Goal: Check status: Check status

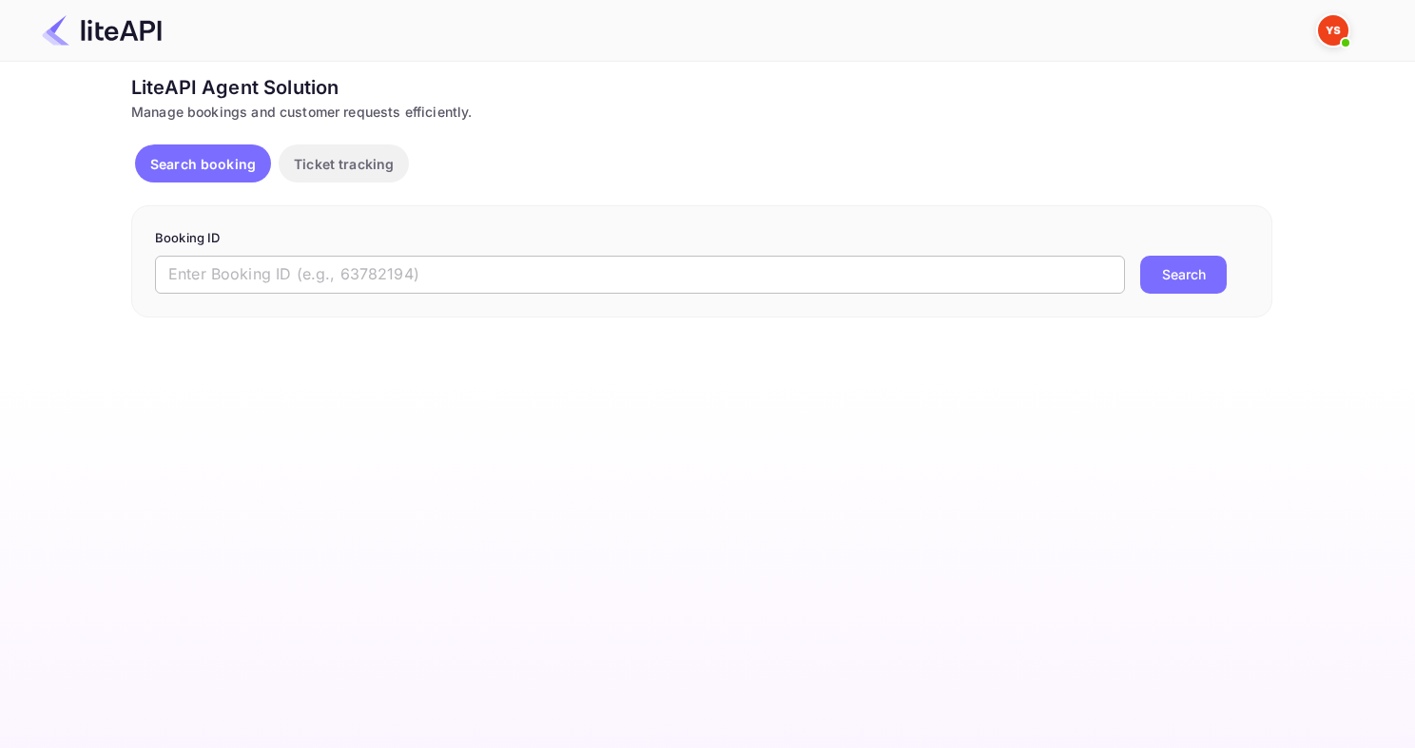
click at [279, 280] on input "text" at bounding box center [640, 275] width 970 height 38
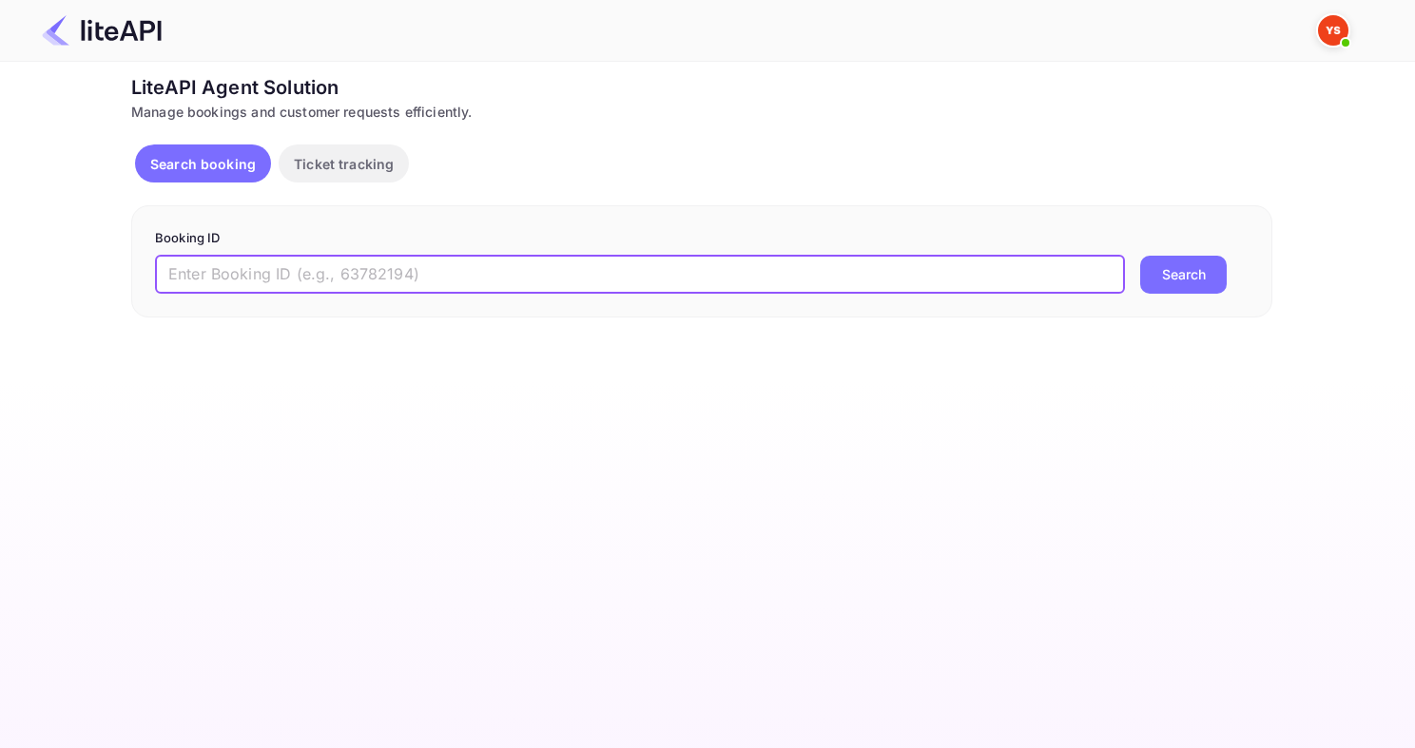
paste input "8509713"
type input "8509713"
click at [1140, 256] on button "Search" at bounding box center [1183, 275] width 87 height 38
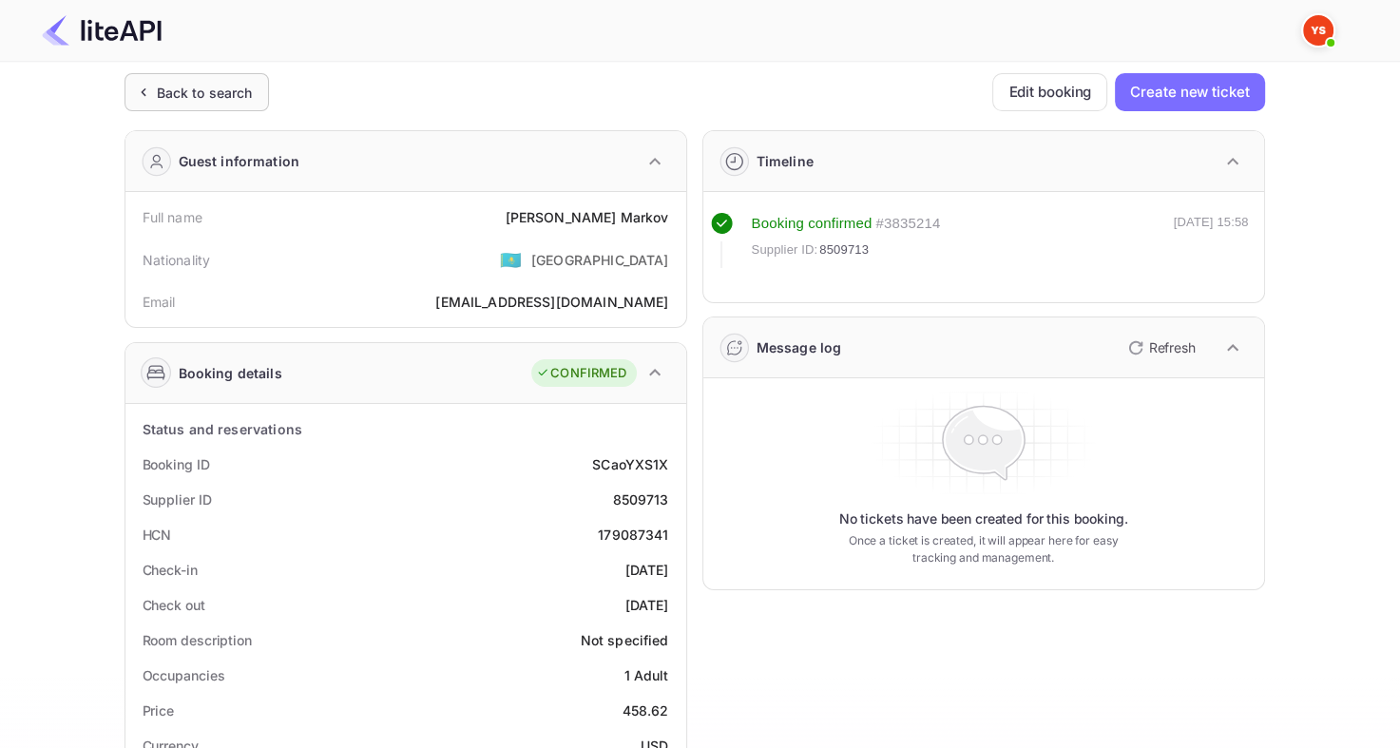
click at [182, 106] on div "Back to search" at bounding box center [197, 92] width 145 height 38
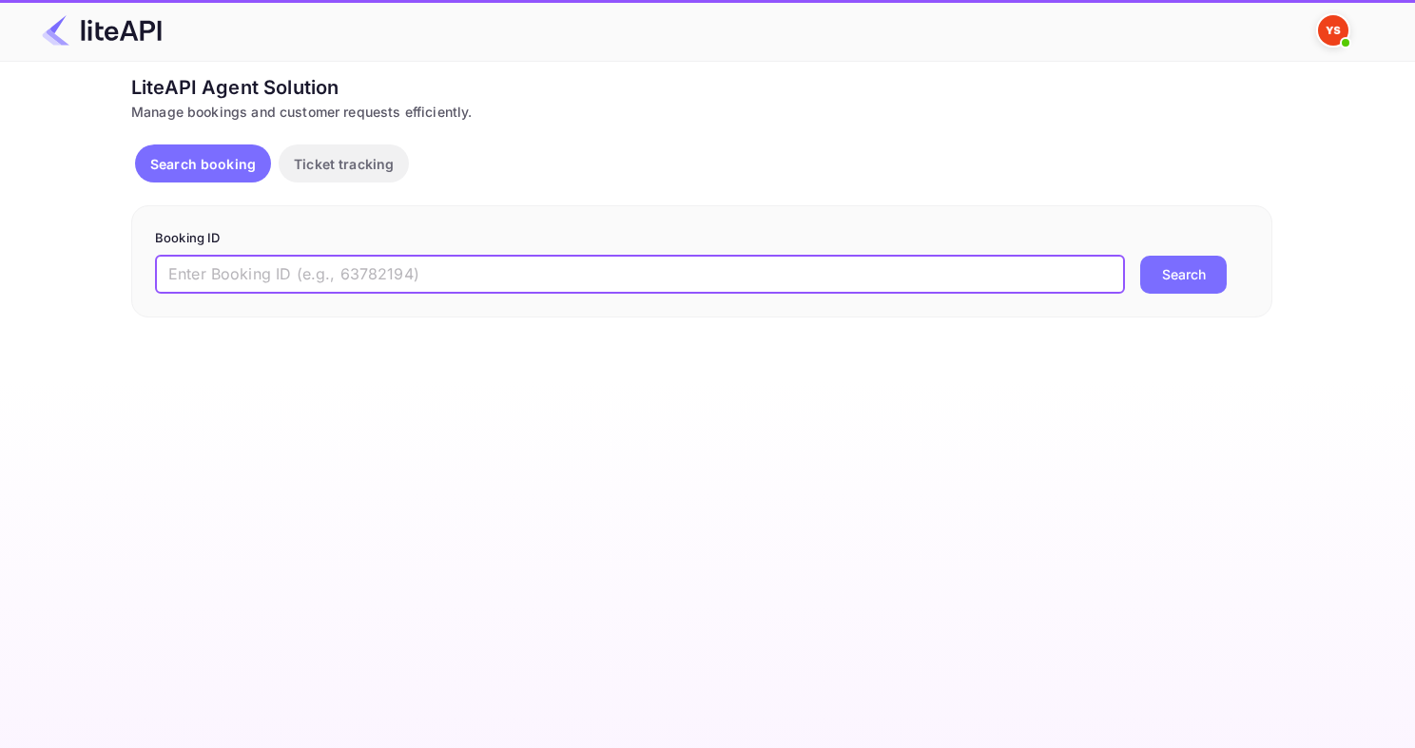
click at [571, 275] on input "text" at bounding box center [640, 275] width 970 height 38
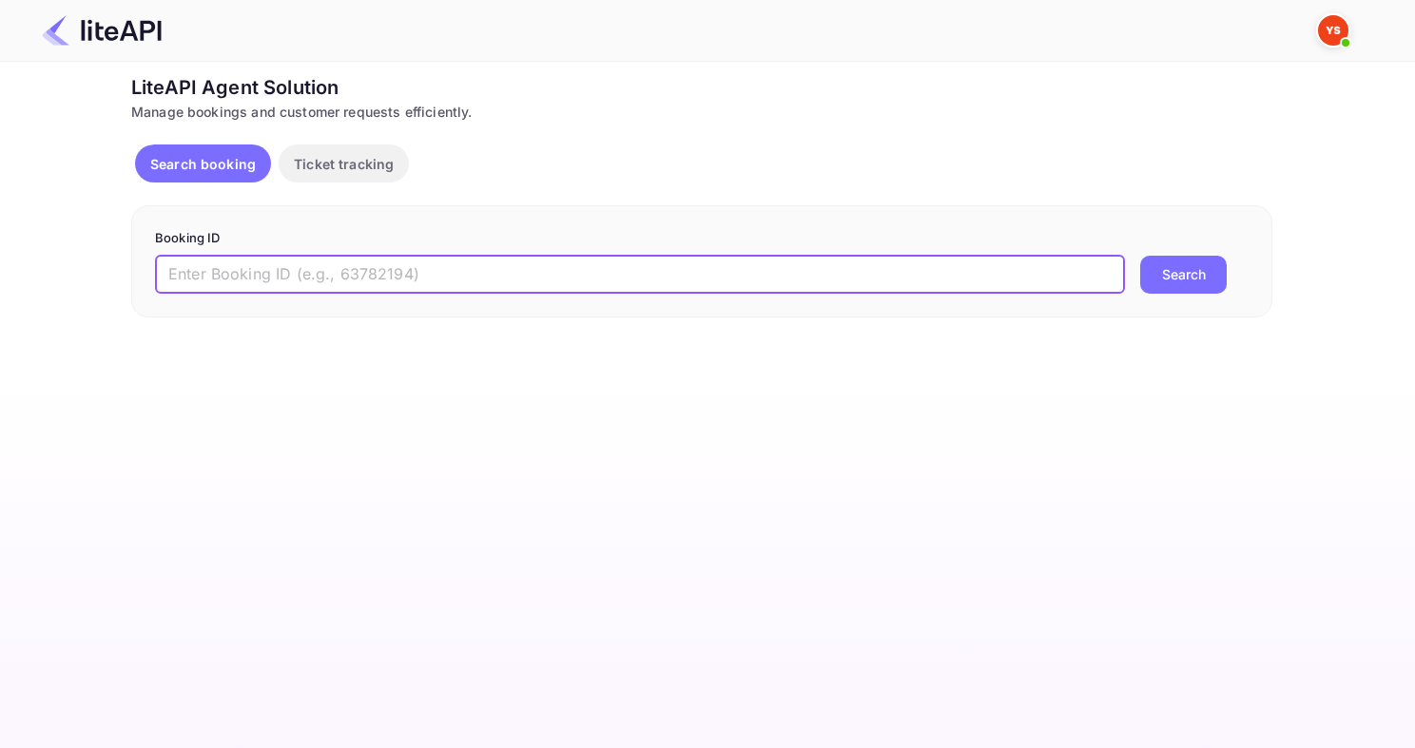
paste input "7946500"
type input "7946500"
click at [1140, 256] on button "Search" at bounding box center [1183, 275] width 87 height 38
